Goal: Information Seeking & Learning: Learn about a topic

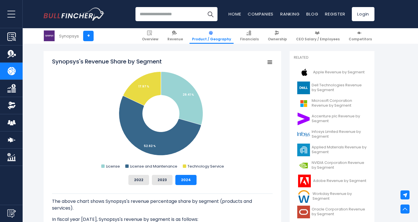
scroll to position [94, 0]
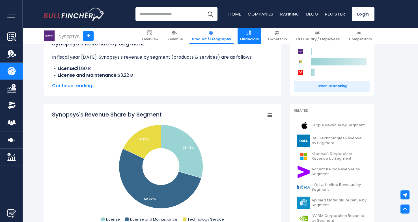
click at [257, 34] on link "Financials" at bounding box center [249, 36] width 24 height 16
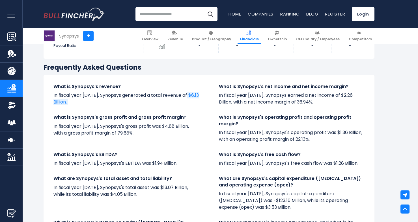
scroll to position [1113, 0]
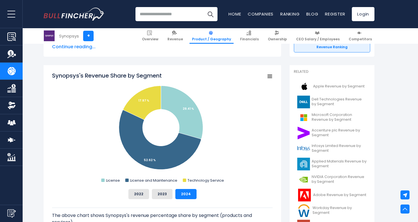
scroll to position [136, 0]
